Goal: Information Seeking & Learning: Learn about a topic

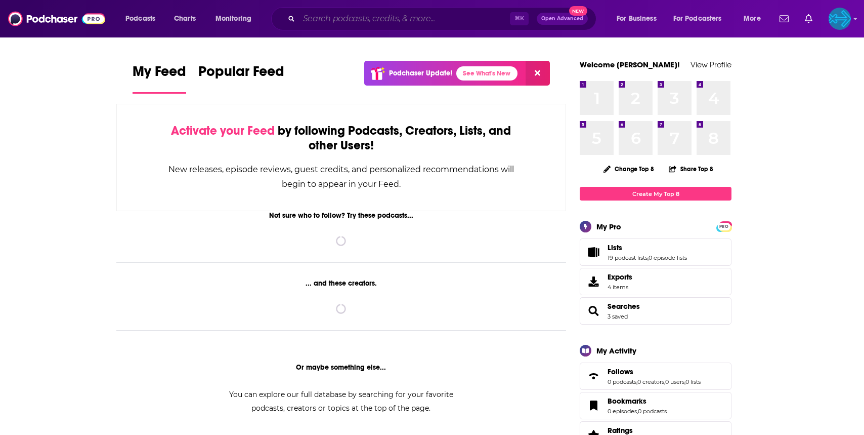
click at [393, 15] on input "Search podcasts, credits, & more..." at bounding box center [404, 19] width 211 height 16
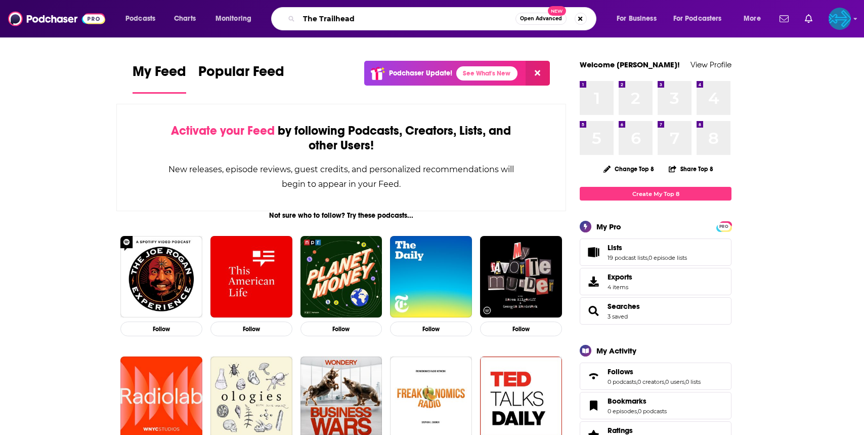
type input "The Trailhead"
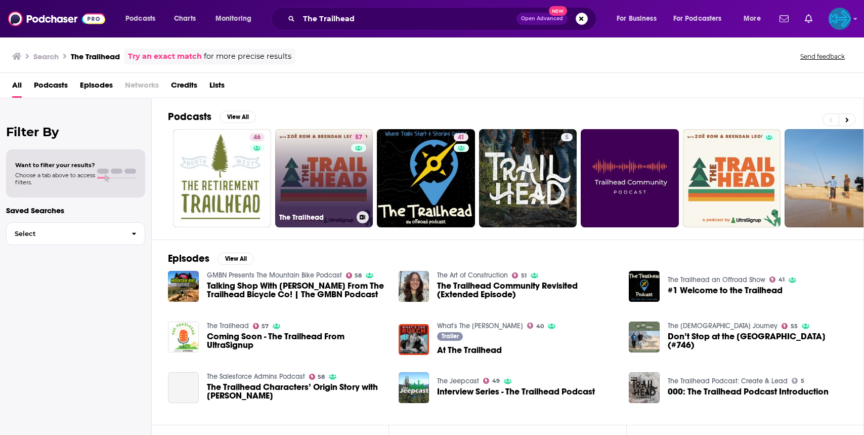
click at [306, 180] on link "57 The Trailhead" at bounding box center [324, 178] width 98 height 98
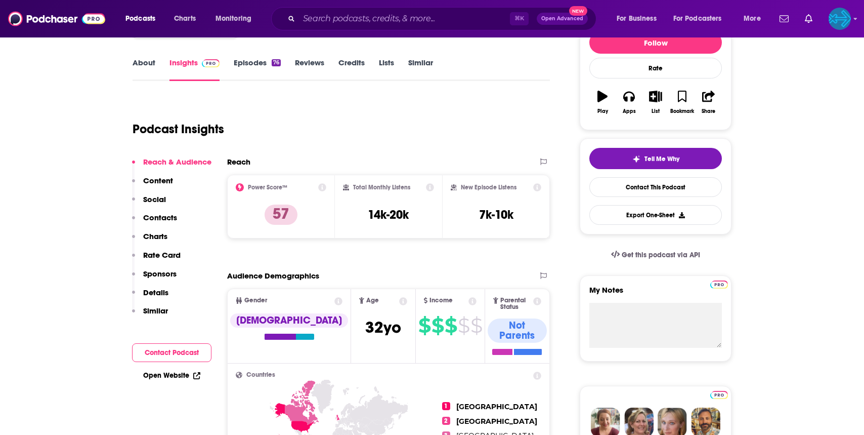
scroll to position [136, 0]
click at [255, 59] on link "Episodes 76" at bounding box center [257, 68] width 47 height 23
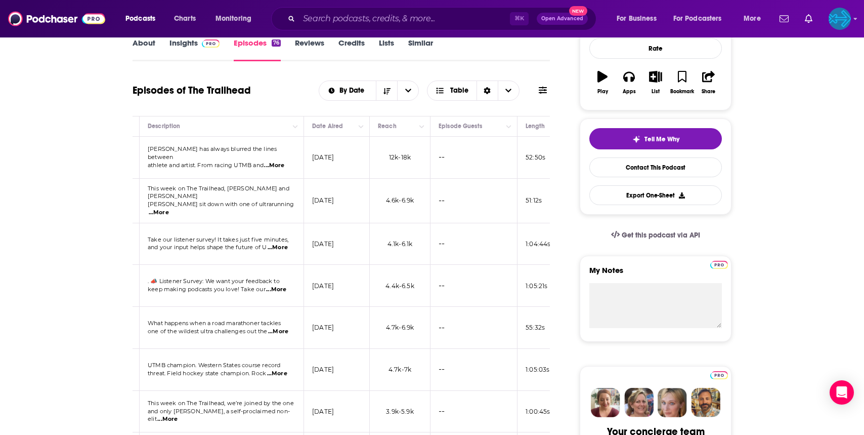
scroll to position [0, 197]
click at [845, 14] on img "Logged in as backbonemedia" at bounding box center [840, 19] width 22 height 22
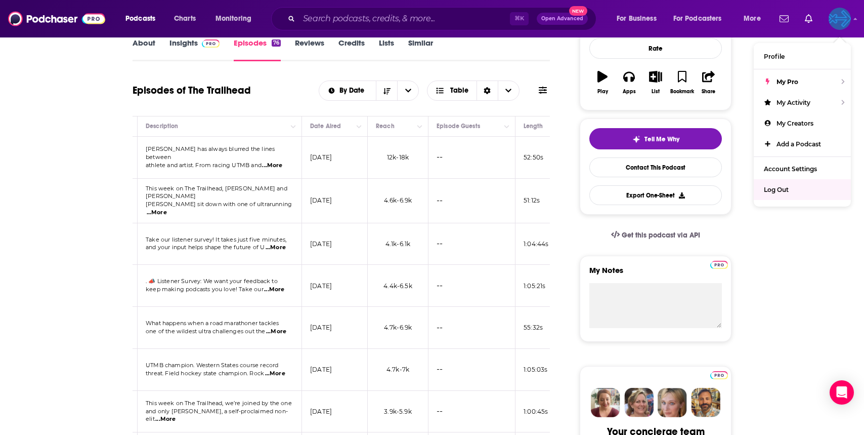
click at [791, 192] on div "Log Out" at bounding box center [802, 189] width 97 height 21
